Goal: Information Seeking & Learning: Learn about a topic

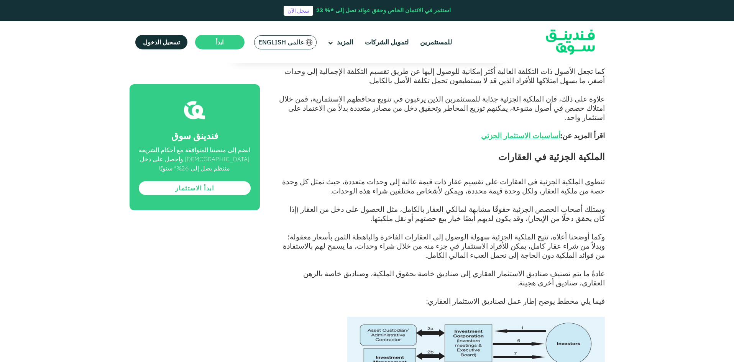
scroll to position [498, 0]
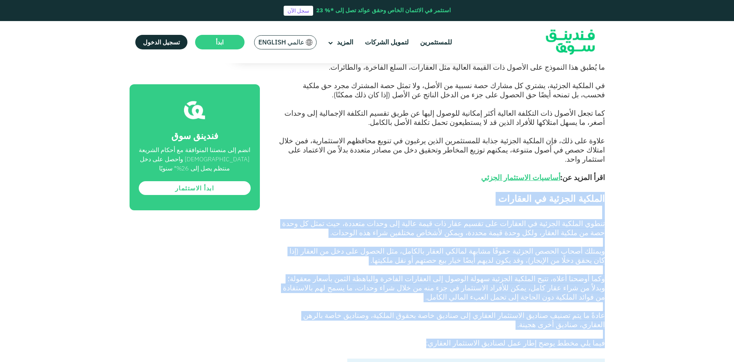
drag, startPoint x: 604, startPoint y: 154, endPoint x: 409, endPoint y: 279, distance: 232.1
copy div "loremip dolorsi am consecte adipi elitsed doeiusm te incididu utl etdol magn al…"
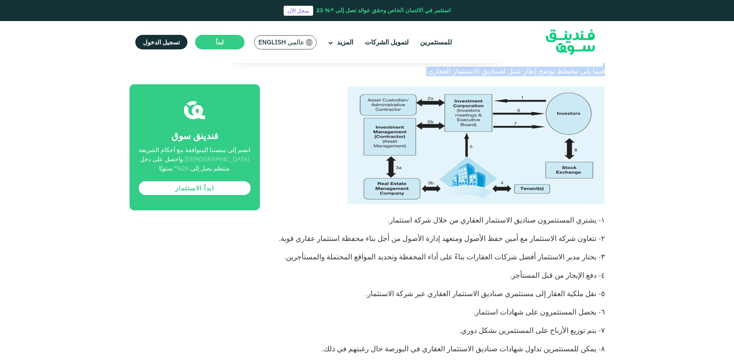
scroll to position [804, 0]
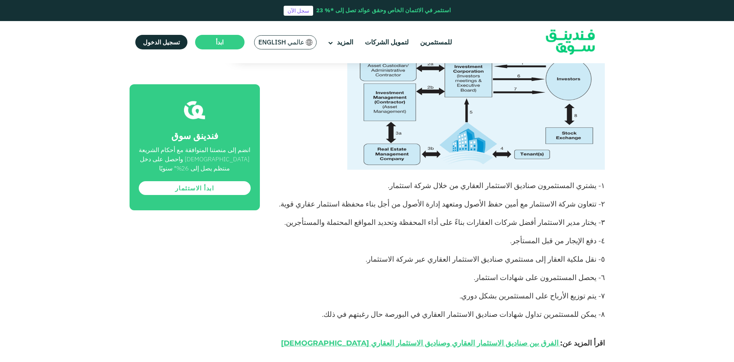
drag, startPoint x: 602, startPoint y: 126, endPoint x: 368, endPoint y: 255, distance: 267.5
copy div "- يشتري المستثمرون صناديق الاستثمار العقاري من خلال شركة استثمار. ٢- تتعاون شرك…"
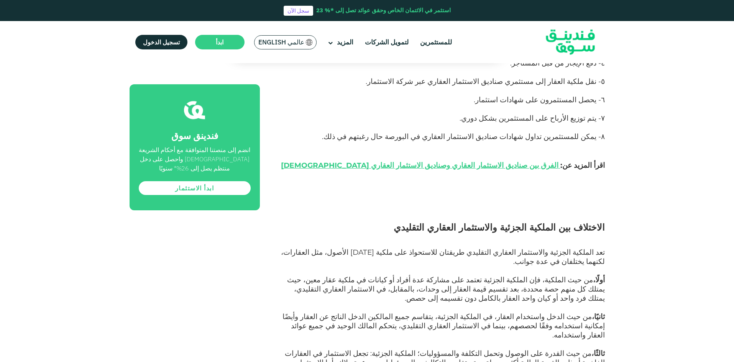
scroll to position [983, 0]
drag, startPoint x: 552, startPoint y: 282, endPoint x: 616, endPoint y: 158, distance: 139.6
click at [616, 158] on div "الصفحة الرئيسية المدونة الامتثال للشريعة [DATE]" at bounding box center [367, 194] width 734 height 2217
copy div "loremips dol sitamet consect adipiscing elitsed doeiusmo tem incidid utlabor et…"
